Goal: Understand process/instructions: Learn about a topic

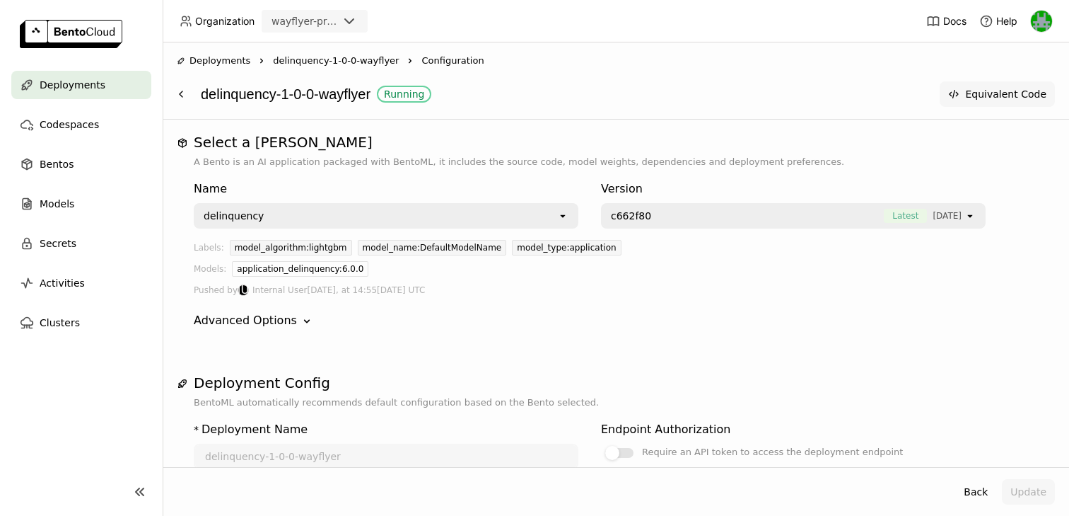
click at [1029, 99] on button "Equivalent Code" at bounding box center [997, 93] width 115 height 25
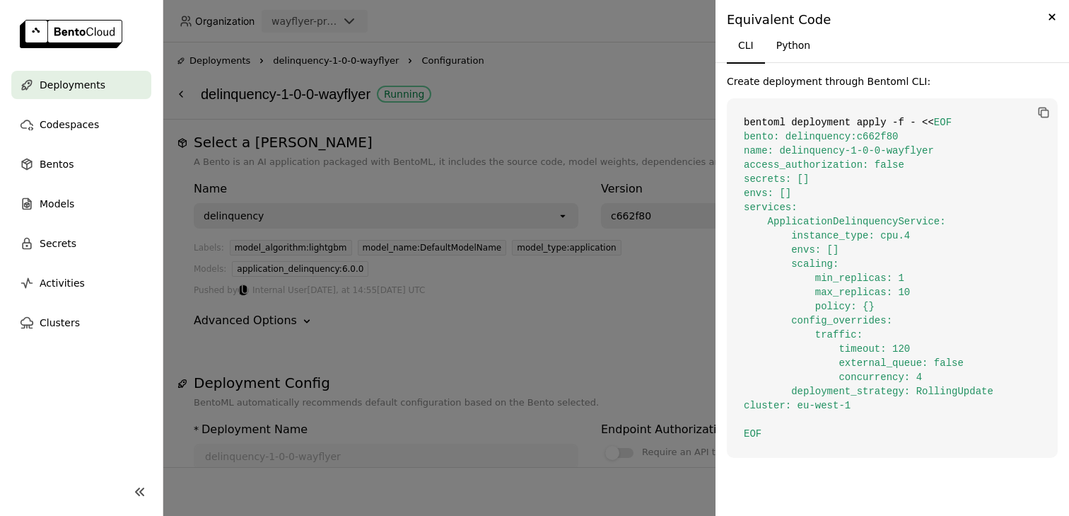
click at [818, 330] on span "EOF bento: delinquency:c662f80 name: delinquency-1-0-0-wayflyer access_authoriz…" at bounding box center [869, 278] width 250 height 322
drag, startPoint x: 793, startPoint y: 322, endPoint x: 880, endPoint y: 348, distance: 90.0
click at [880, 348] on span "EOF bento: delinquency:c662f80 name: delinquency-1-0-0-wayflyer access_authoriz…" at bounding box center [869, 278] width 250 height 322
click at [877, 362] on span "EOF bento: delinquency:c662f80 name: delinquency-1-0-0-wayflyer access_authoriz…" at bounding box center [869, 278] width 250 height 322
click at [815, 332] on span "EOF bento: delinquency:c662f80 name: delinquency-1-0-0-wayflyer access_authoriz…" at bounding box center [869, 278] width 250 height 322
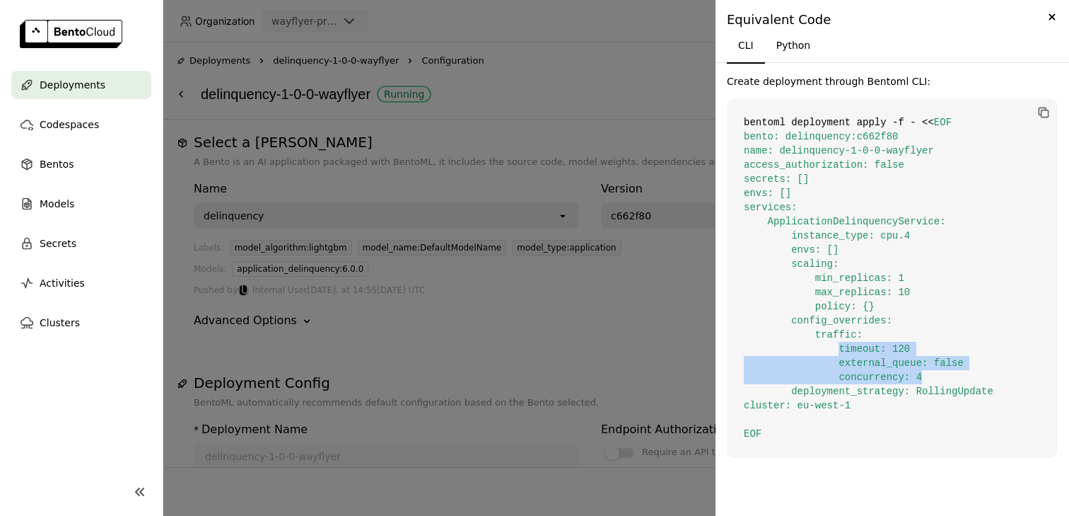
drag, startPoint x: 842, startPoint y: 346, endPoint x: 933, endPoint y: 372, distance: 95.6
click at [933, 372] on code "bentoml deployment apply -f - << EOF bento: delinquency:c662f80 name: delinquen…" at bounding box center [892, 277] width 331 height 359
copy span "timeout: 120 external_queue: false concurrency: 4"
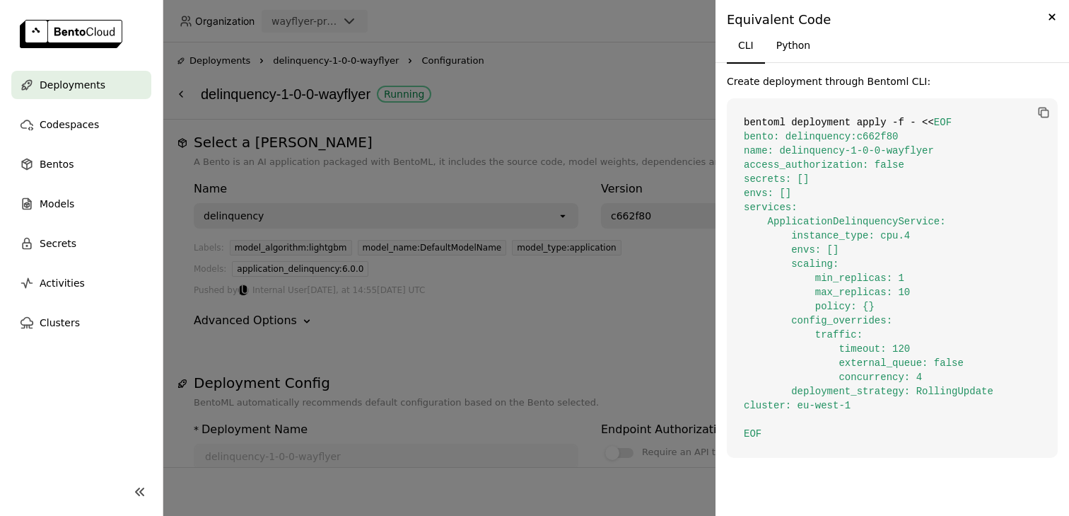
click at [623, 77] on div at bounding box center [534, 258] width 1069 height 516
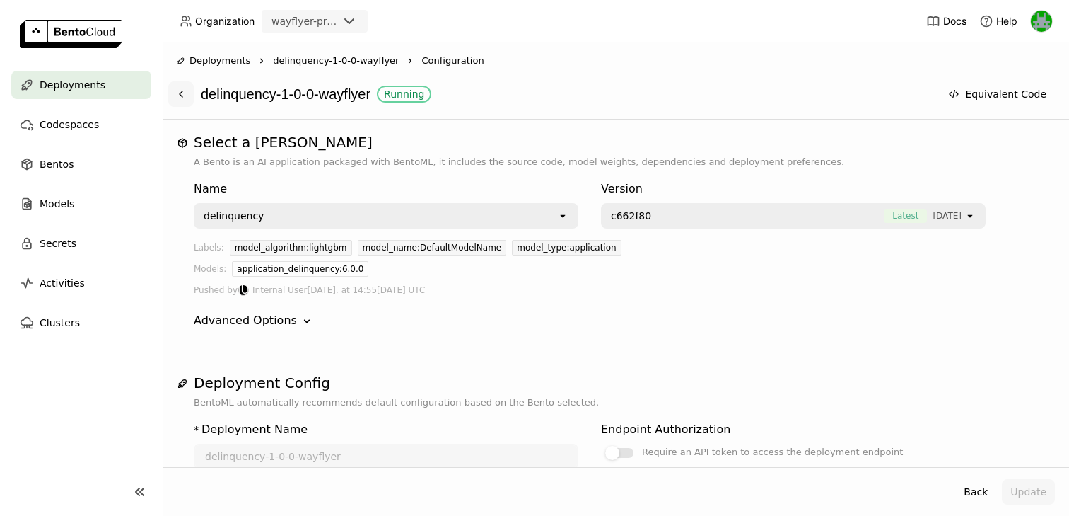
click at [188, 105] on button at bounding box center [180, 93] width 25 height 25
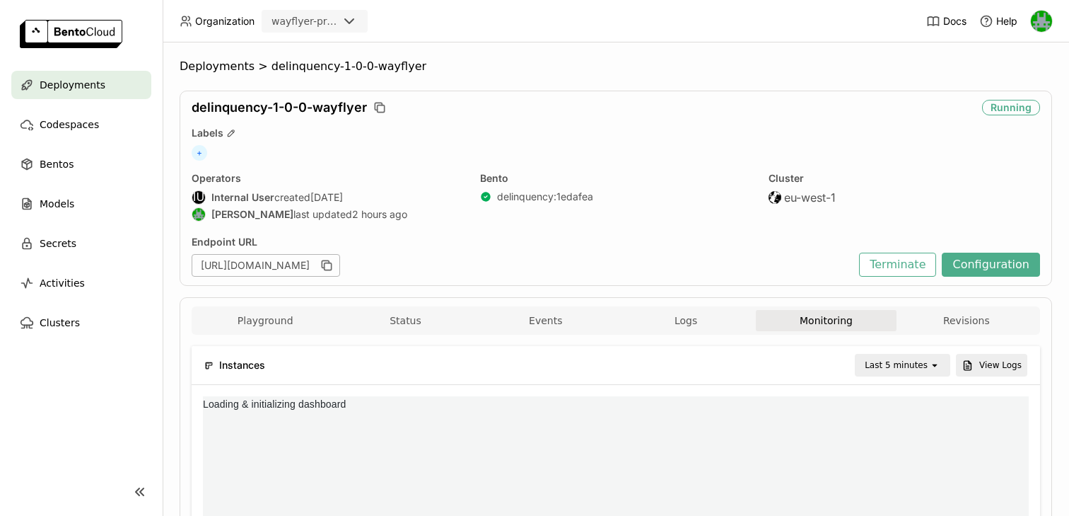
click at [908, 370] on div "Last 5 minutes" at bounding box center [896, 365] width 63 height 14
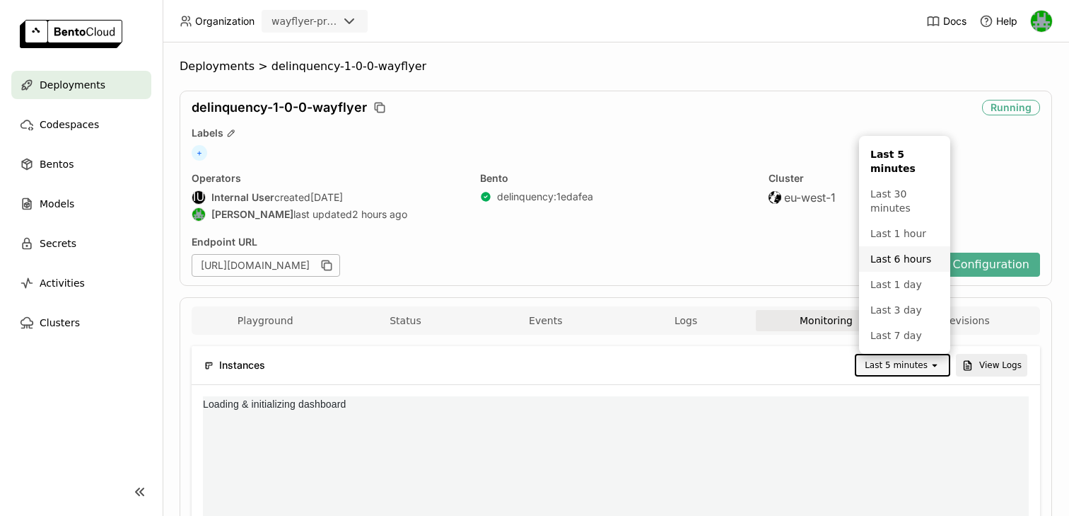
scroll to position [212, 274]
click at [880, 221] on li "Last 1 hour" at bounding box center [904, 233] width 91 height 25
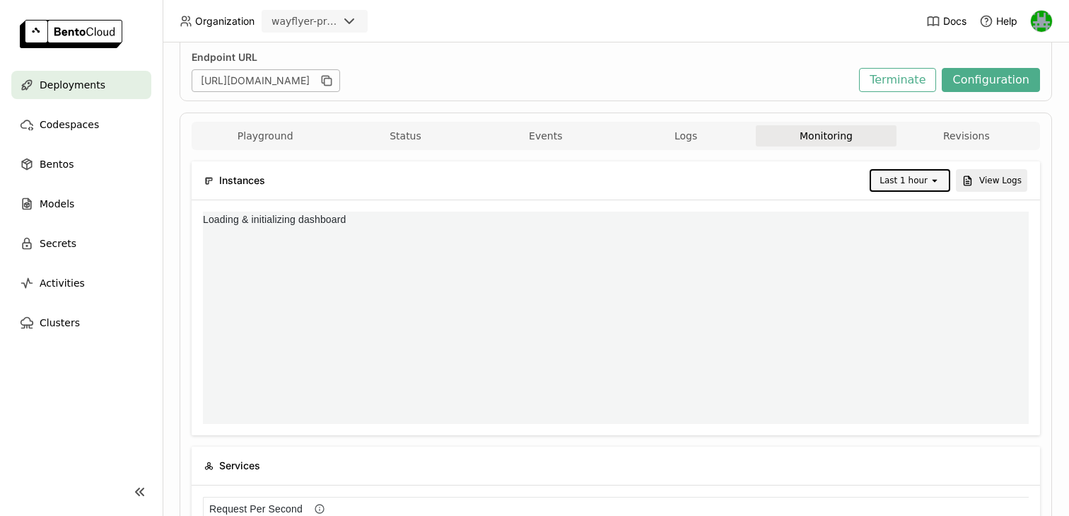
scroll to position [1, 1]
